Goal: Task Accomplishment & Management: Complete application form

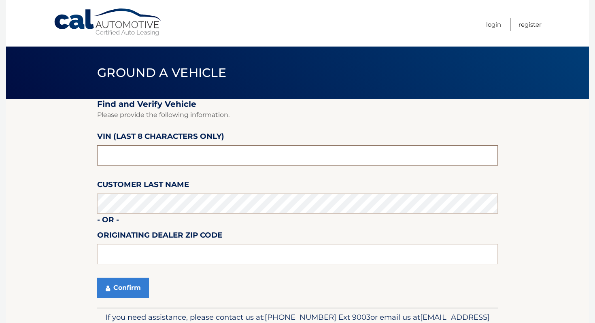
click at [175, 149] on input "text" at bounding box center [297, 155] width 400 height 20
type input "o*******"
type input "O*******"
type input "PH489245"
click at [131, 292] on button "Confirm" at bounding box center [123, 288] width 52 height 20
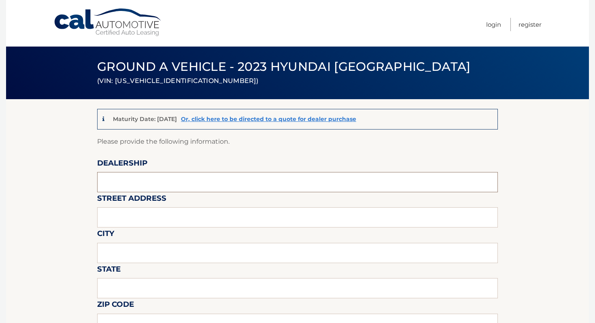
click at [229, 189] on input "text" at bounding box center [297, 182] width 400 height 20
type input "ISLAND HYUNDAI"
click at [193, 210] on input "text" at bounding box center [297, 217] width 400 height 20
type input "2424 HYLAN BLVD"
click at [163, 255] on input "text" at bounding box center [297, 253] width 400 height 20
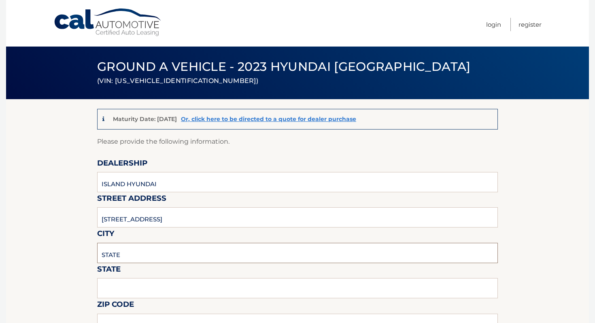
type input "Staten Island"
type input "NY"
type input "10305"
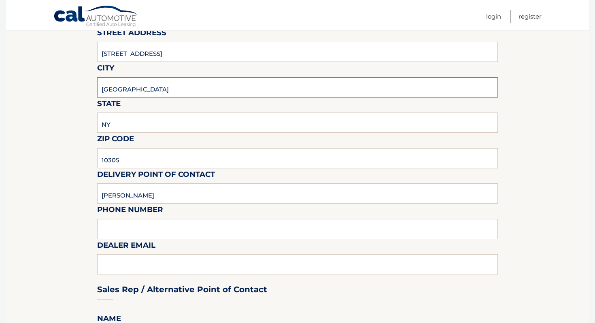
scroll to position [168, 0]
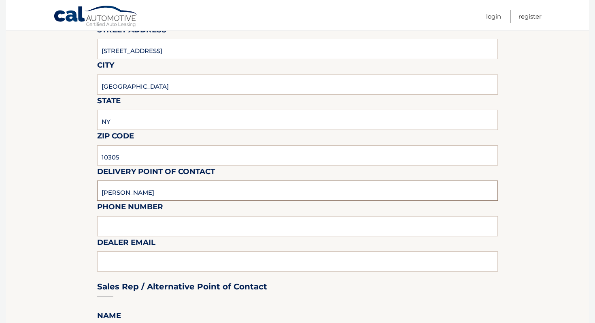
click at [175, 197] on input "MICHAEL" at bounding box center [297, 190] width 400 height 20
click at [176, 197] on input "MICHAEL" at bounding box center [297, 190] width 400 height 20
type input "Clayton G Kemp"
type input "7323792810"
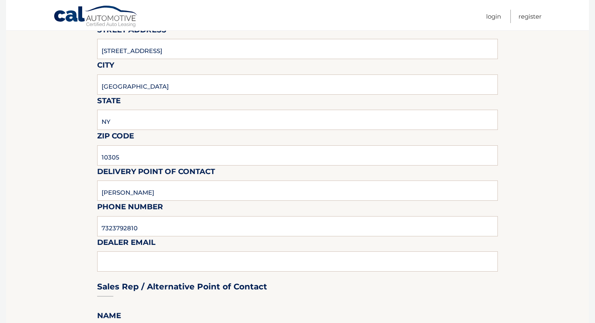
type input "ckemp@myislandsubaru.com"
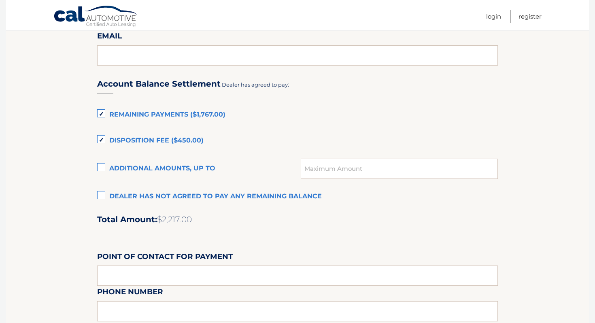
scroll to position [559, 0]
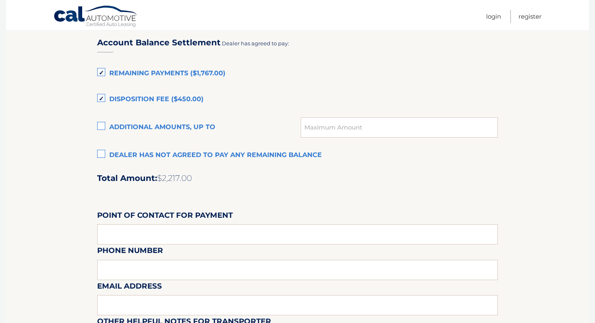
click at [176, 99] on label "Disposition Fee ($450.00)" at bounding box center [297, 99] width 400 height 16
click at [0, 0] on input "Disposition Fee ($450.00)" at bounding box center [0, 0] width 0 height 0
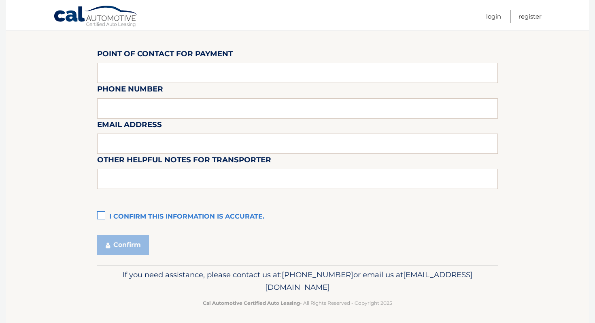
scroll to position [724, 0]
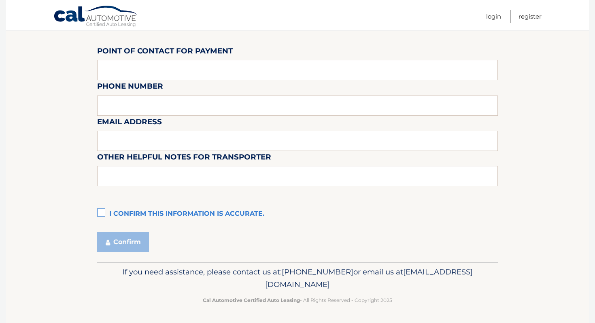
click at [124, 215] on label "I confirm this information is accurate." at bounding box center [297, 214] width 400 height 16
click at [0, 0] on input "I confirm this information is accurate." at bounding box center [0, 0] width 0 height 0
click at [124, 246] on button "Confirm" at bounding box center [123, 242] width 52 height 20
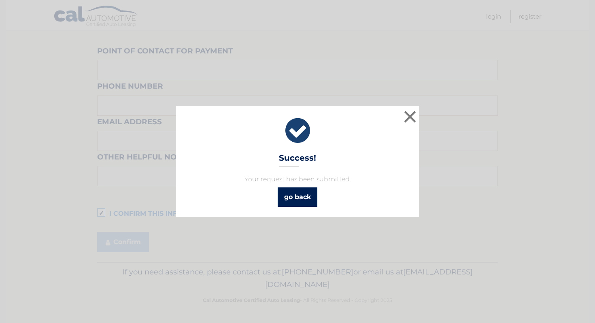
click at [286, 198] on link "go back" at bounding box center [298, 196] width 40 height 19
